Goal: Check status: Check status

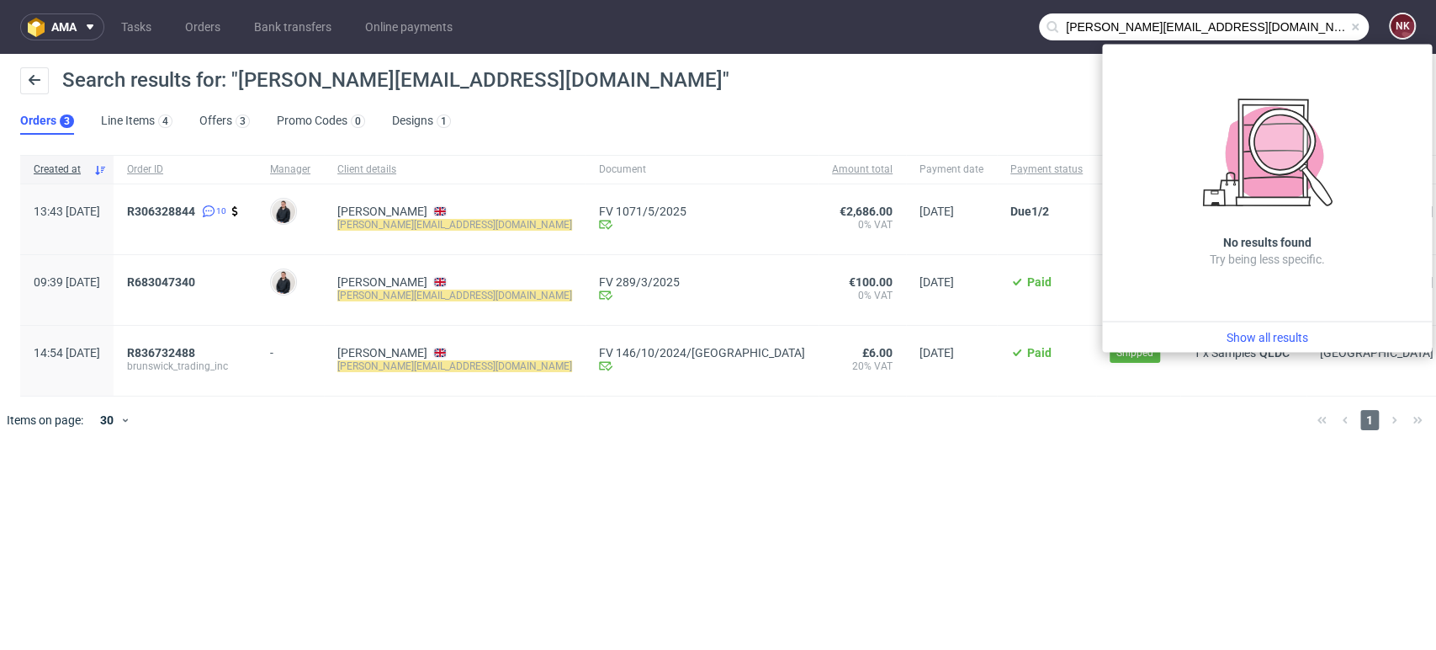
drag, startPoint x: 1312, startPoint y: 28, endPoint x: 960, endPoint y: 46, distance: 352.2
click at [960, 46] on nav "ama Tasks Orders Bank transfers Online payments [PERSON_NAME][EMAIL_ADDRESS][DO…" at bounding box center [718, 27] width 1436 height 54
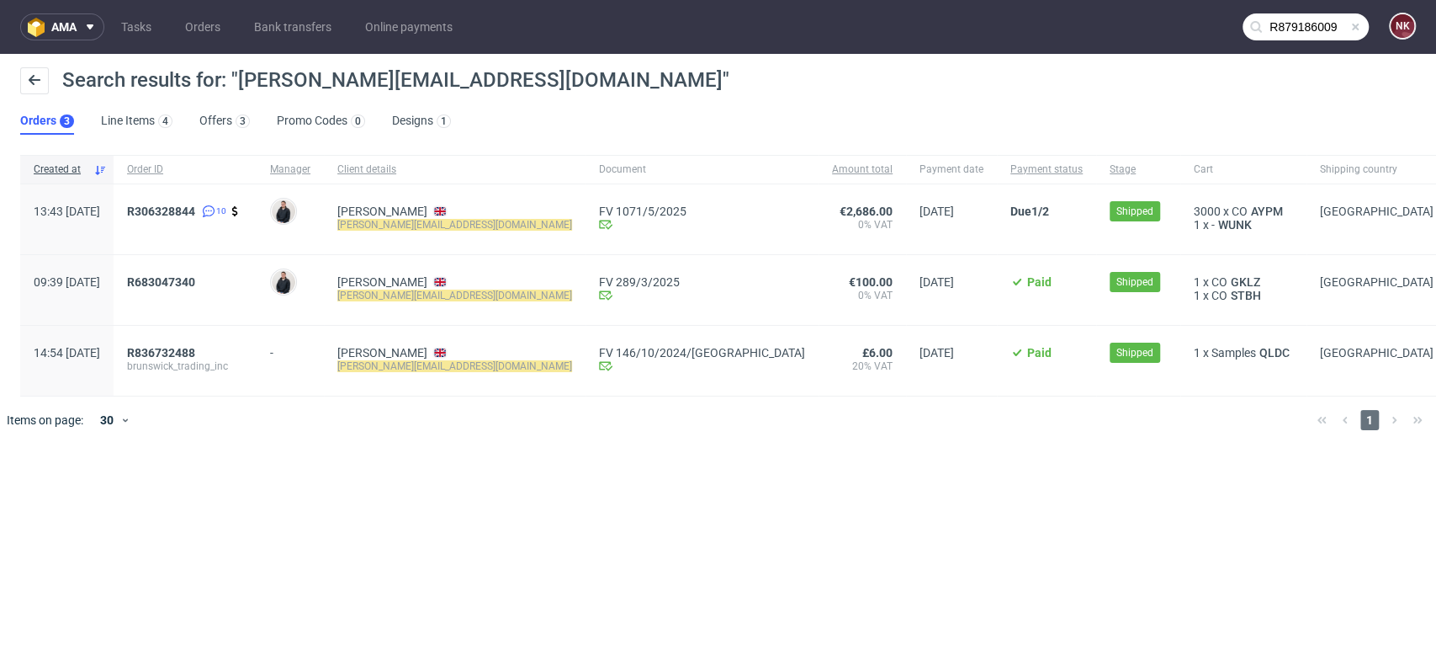
type input "R879186009"
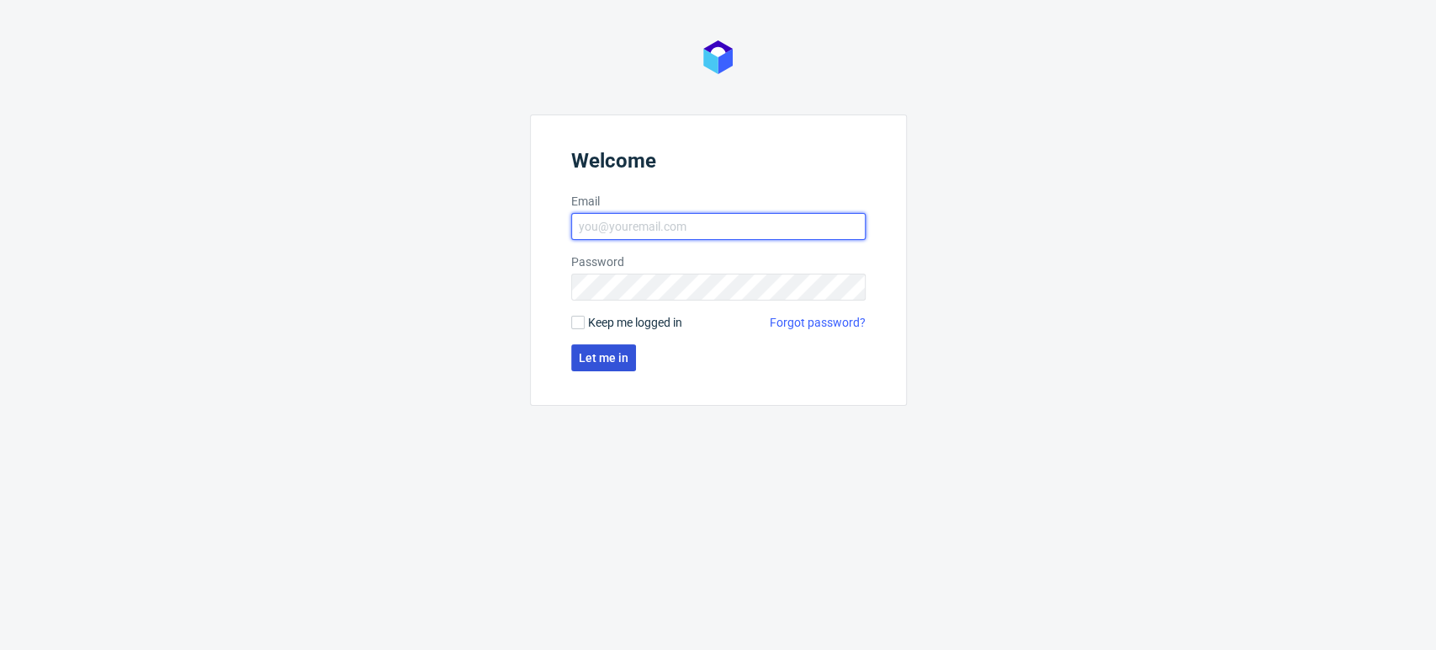
type input "natalia.kaczorowska@packhelp.com"
click at [612, 361] on span "Let me in" at bounding box center [604, 358] width 50 height 12
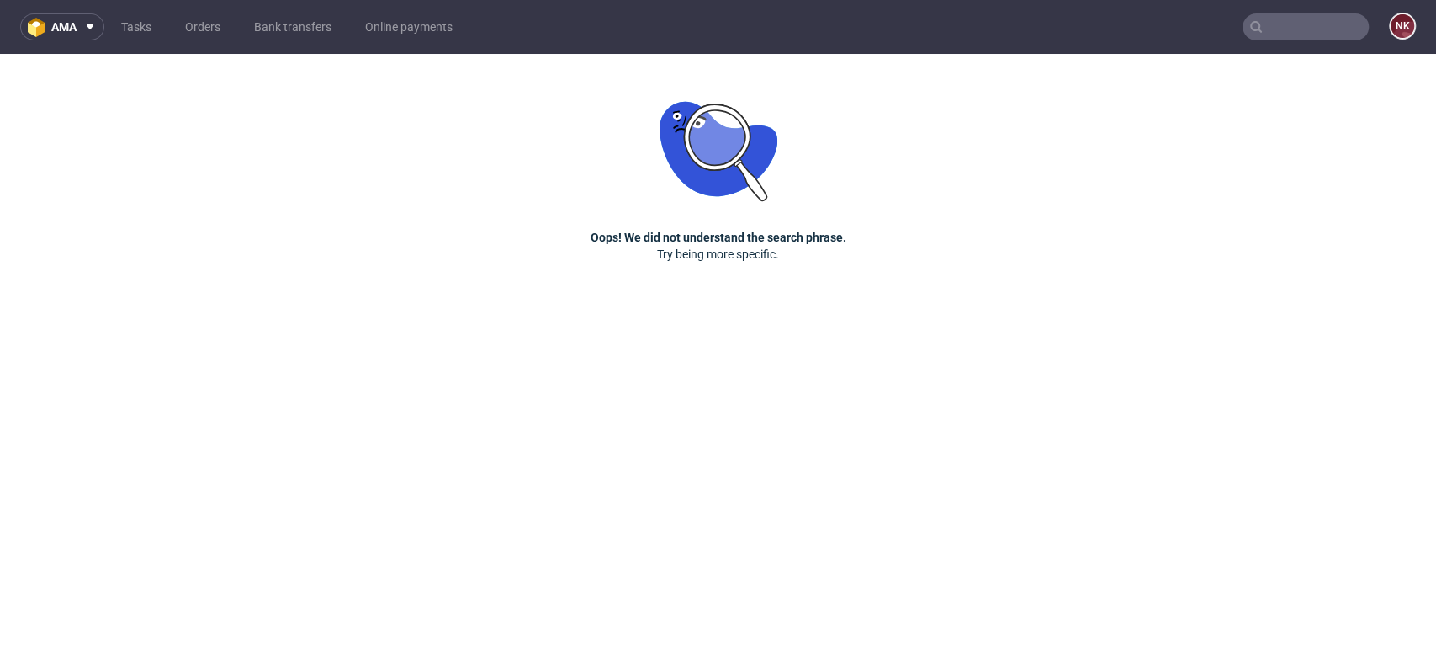
click at [1288, 13] on input "text" at bounding box center [1306, 26] width 126 height 27
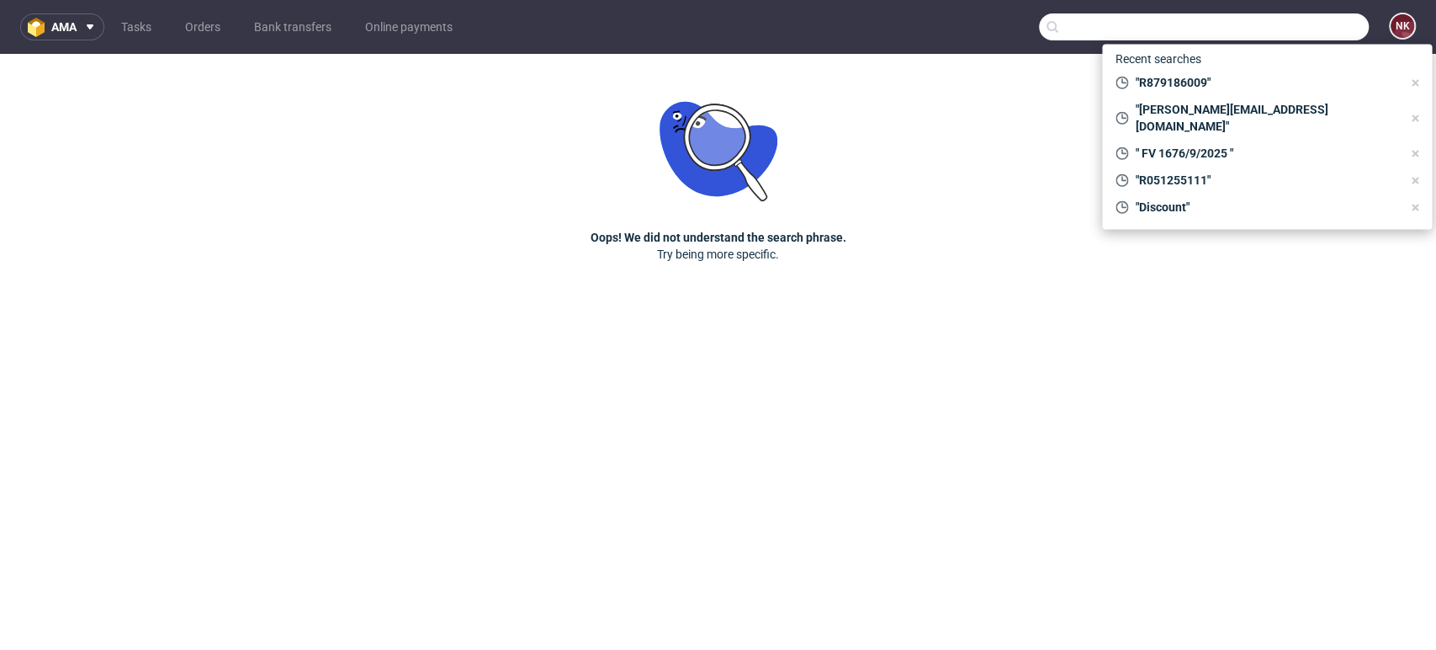
paste input "R879186009"
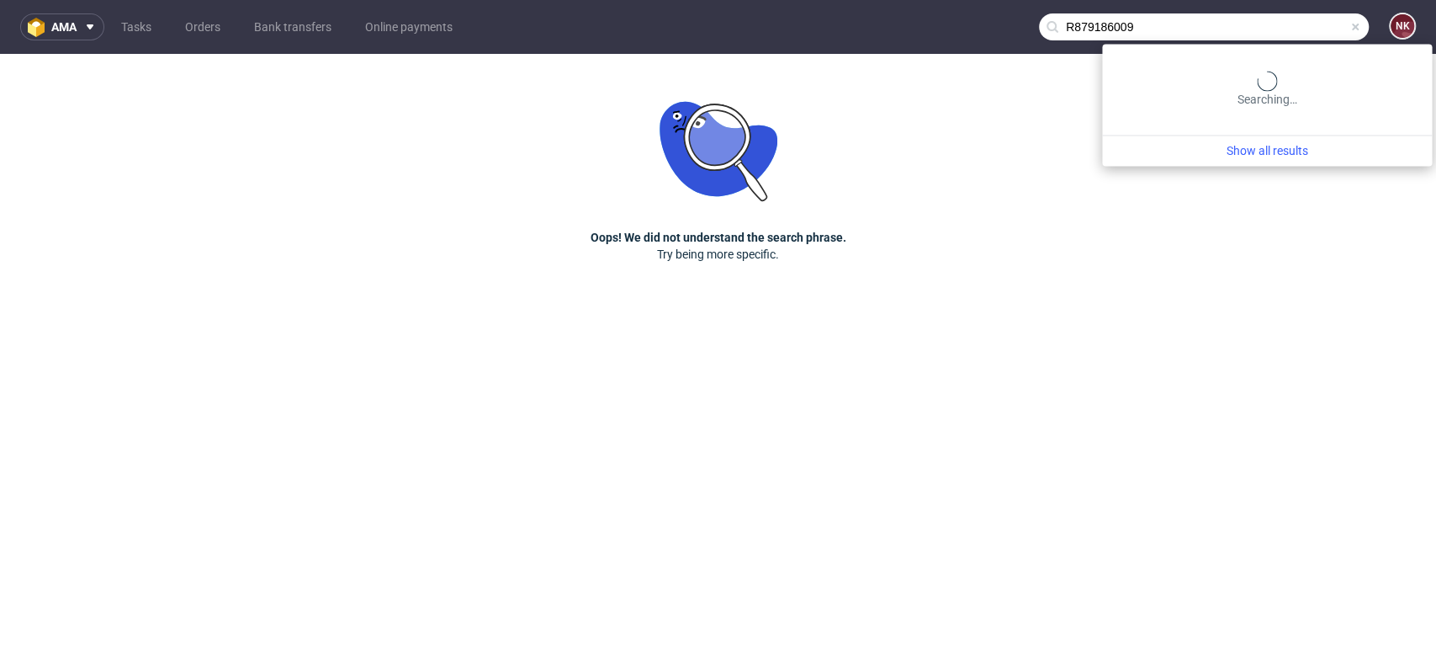
type input "R879186009"
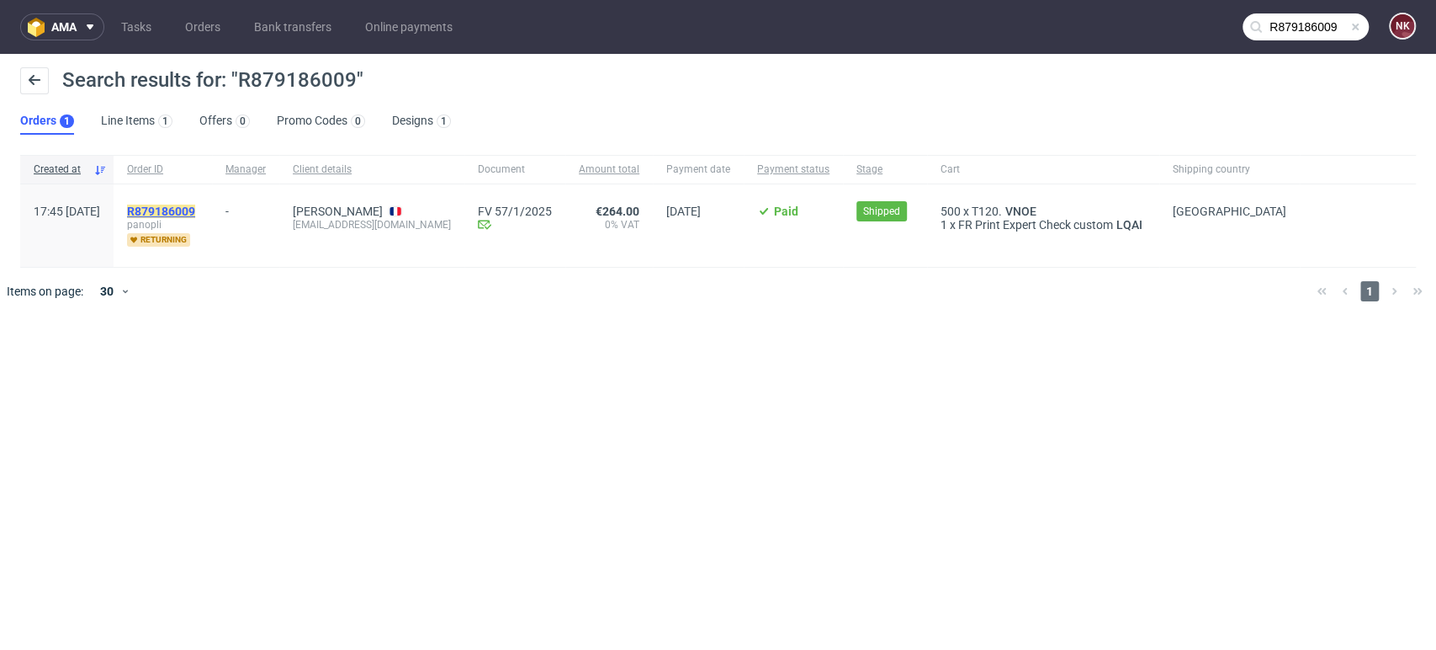
click at [195, 214] on mark "R879186009" at bounding box center [161, 210] width 68 height 13
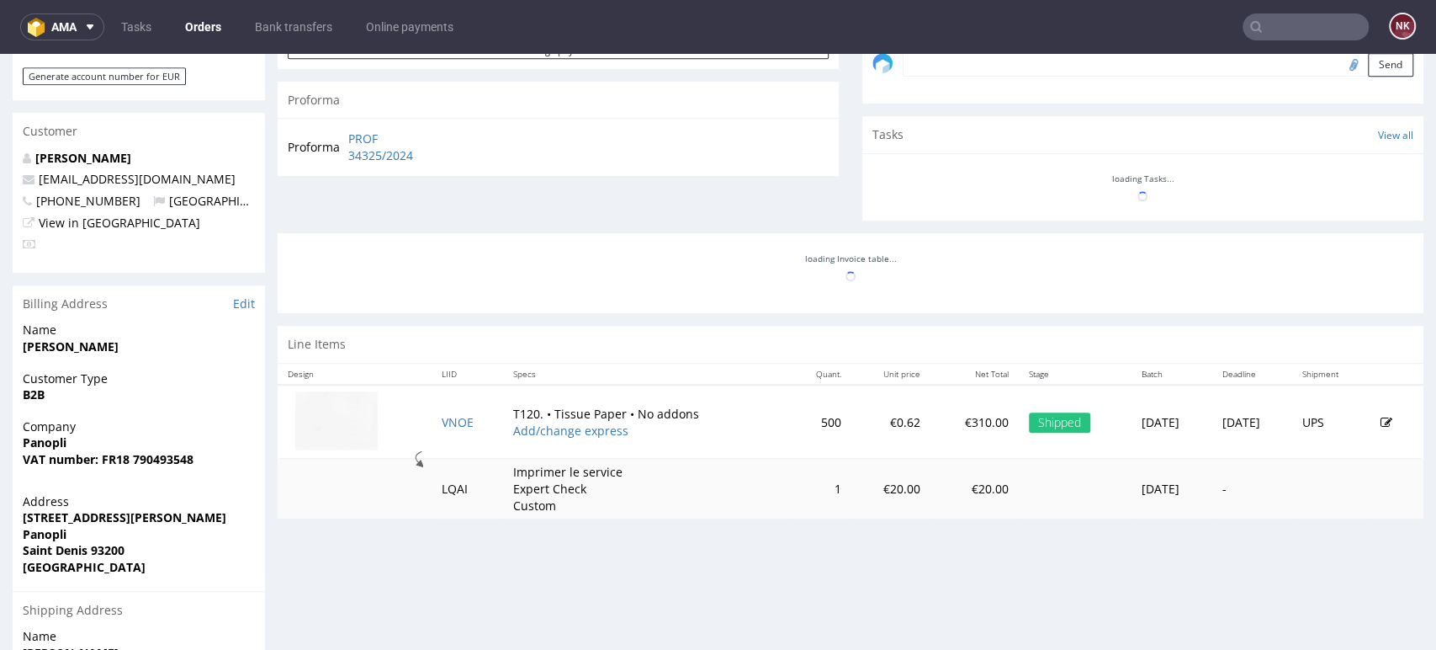
scroll to position [542, 0]
click at [371, 155] on link "PROF 34325/2024" at bounding box center [396, 146] width 97 height 33
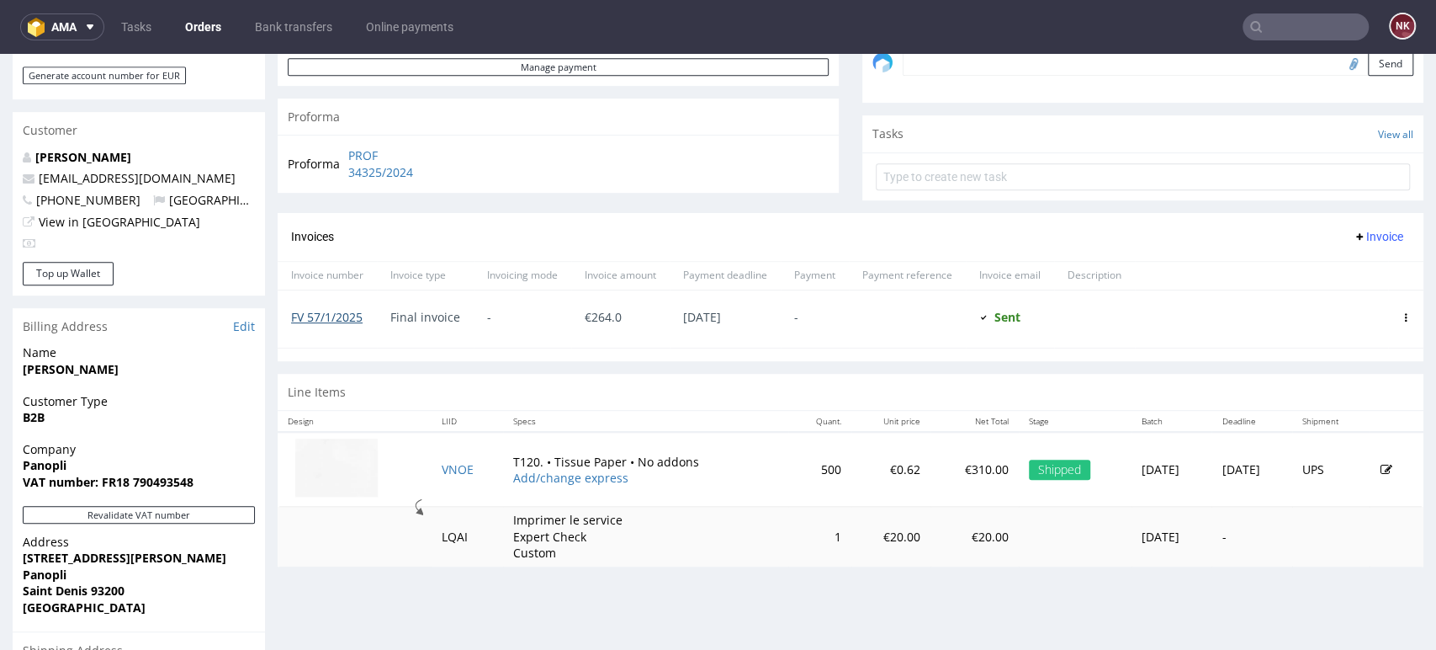
click at [338, 309] on link "FV 57/1/2025" at bounding box center [327, 317] width 72 height 16
